Goal: Find contact information: Find contact information

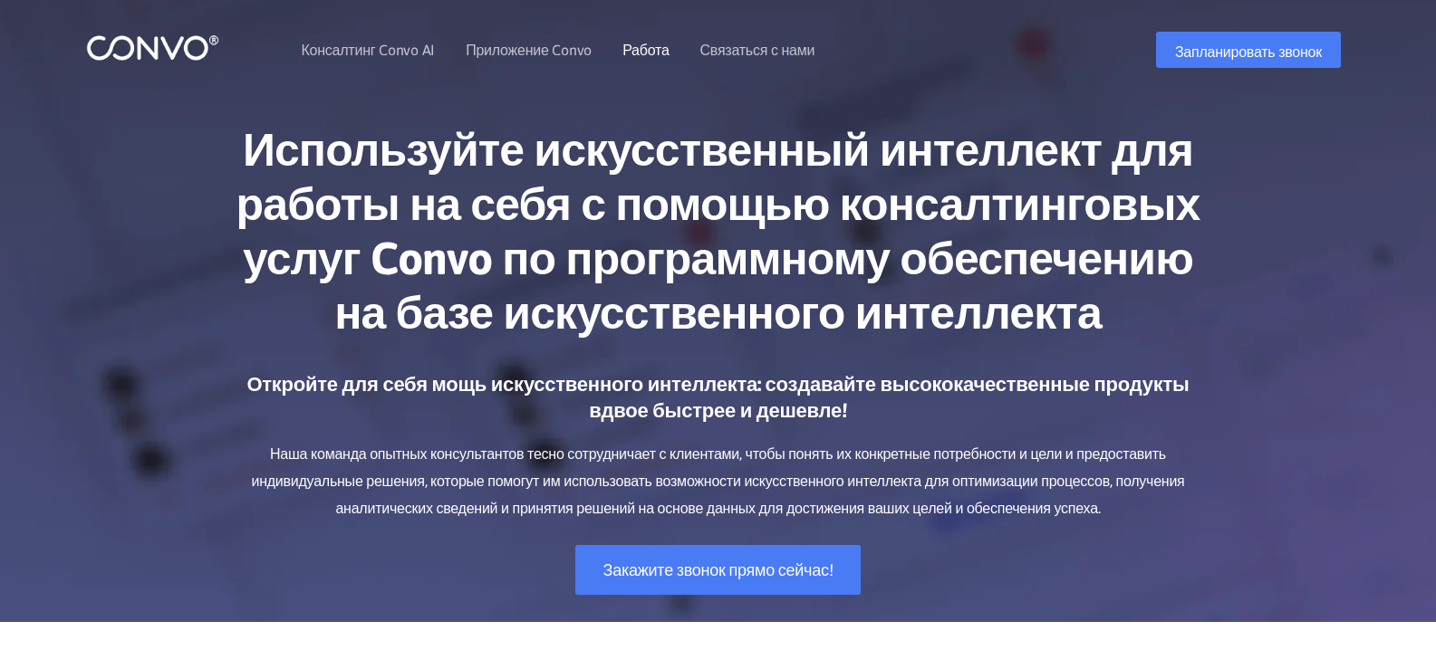
click at [644, 48] on font "Работа" at bounding box center [645, 50] width 46 height 16
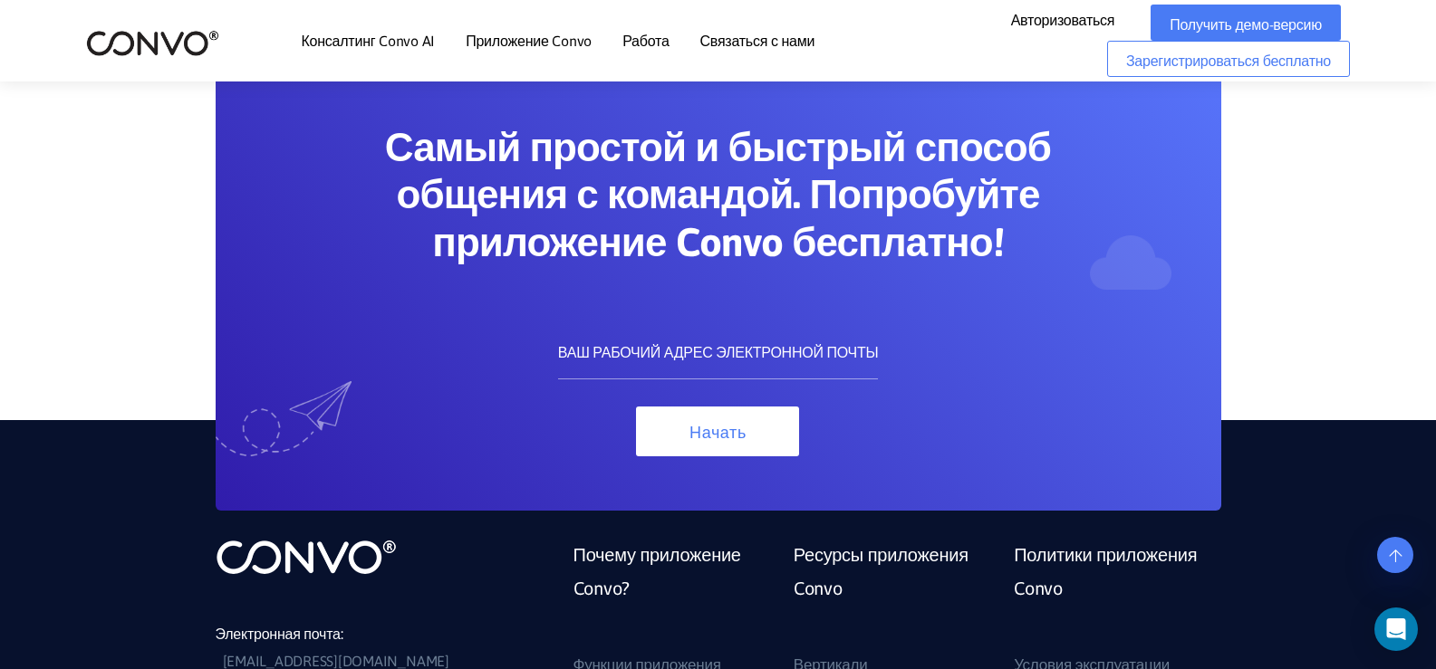
scroll to position [544, 0]
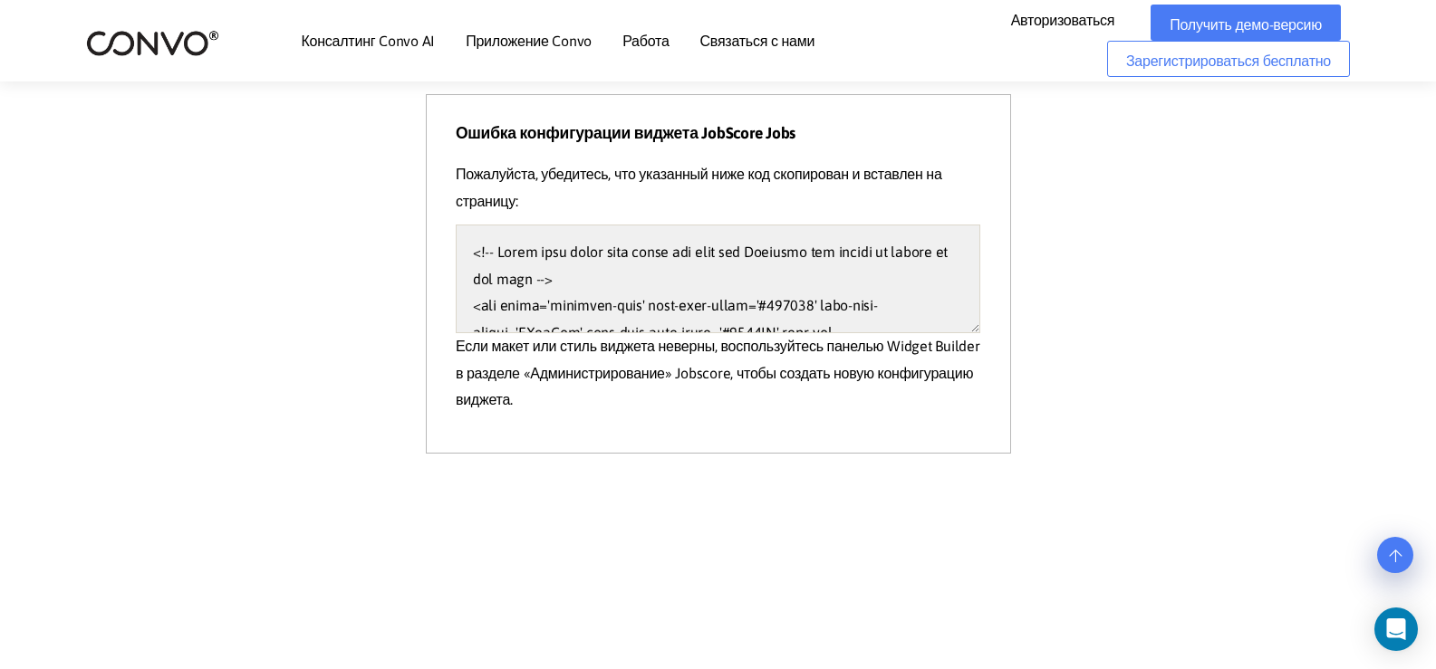
click at [728, 42] on font "Связаться с нами" at bounding box center [757, 41] width 115 height 16
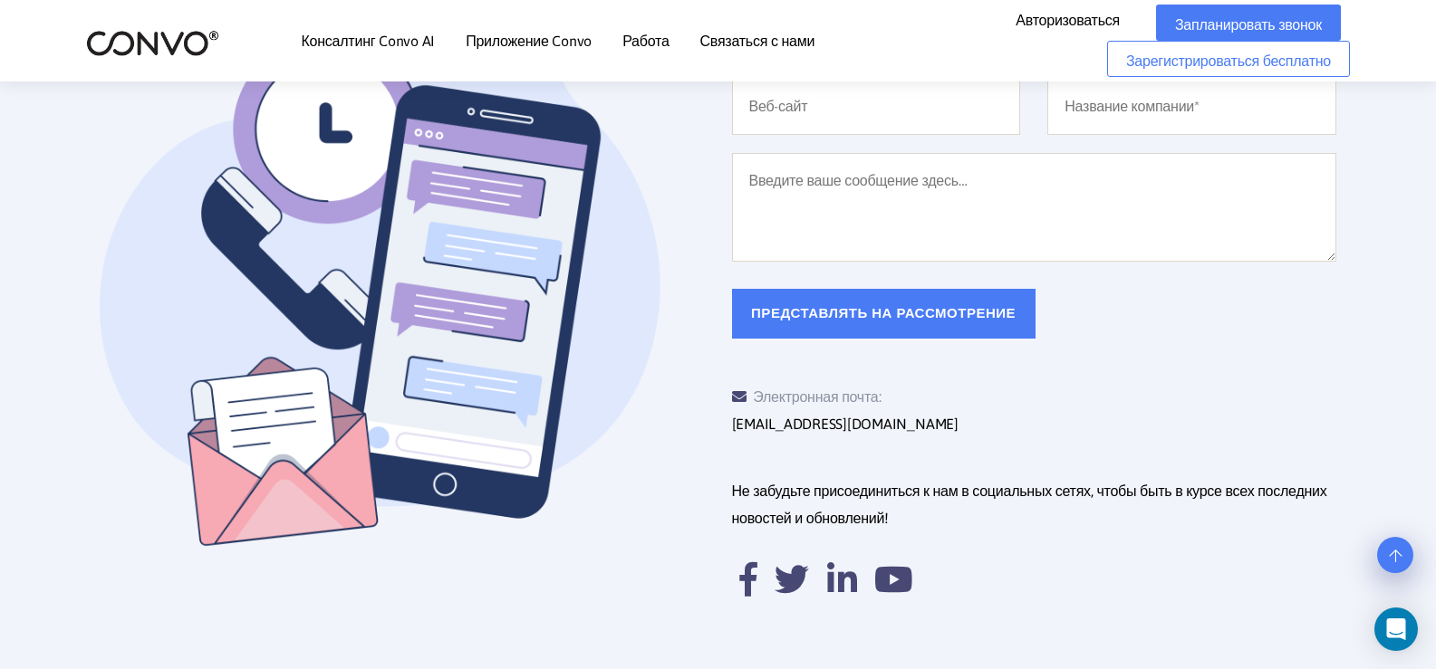
scroll to position [544, 0]
